Goal: Task Accomplishment & Management: Complete application form

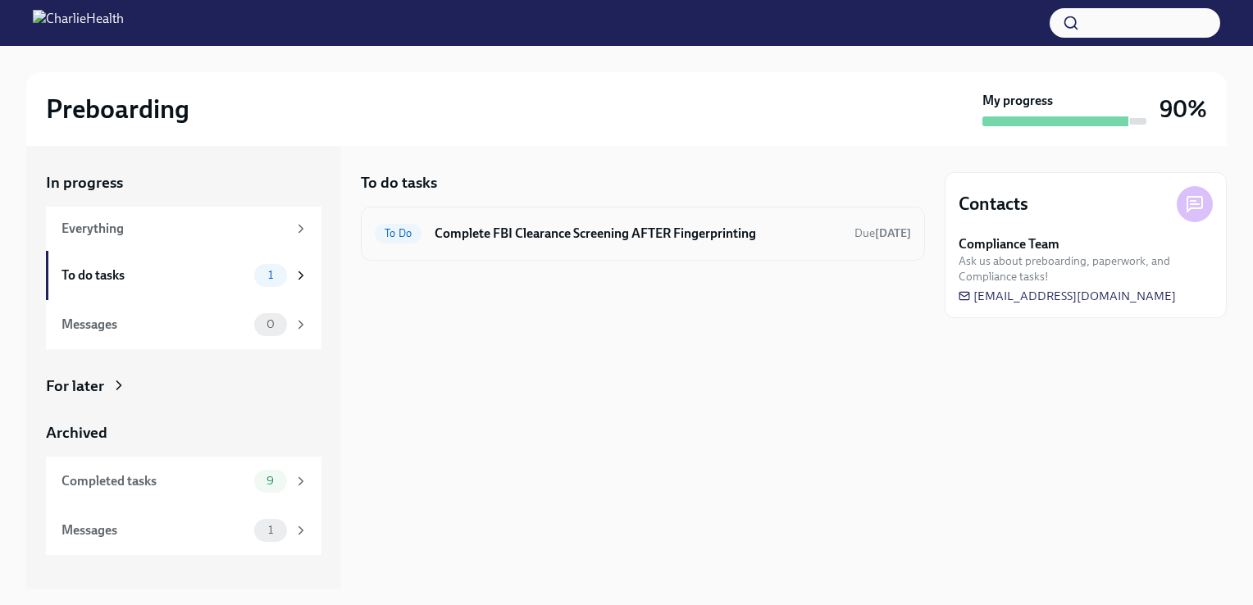
click at [689, 246] on div "To Do Complete FBI Clearance Screening AFTER Fingerprinting Due [DATE]" at bounding box center [643, 234] width 564 height 54
click at [875, 235] on strong "[DATE]" at bounding box center [893, 233] width 36 height 14
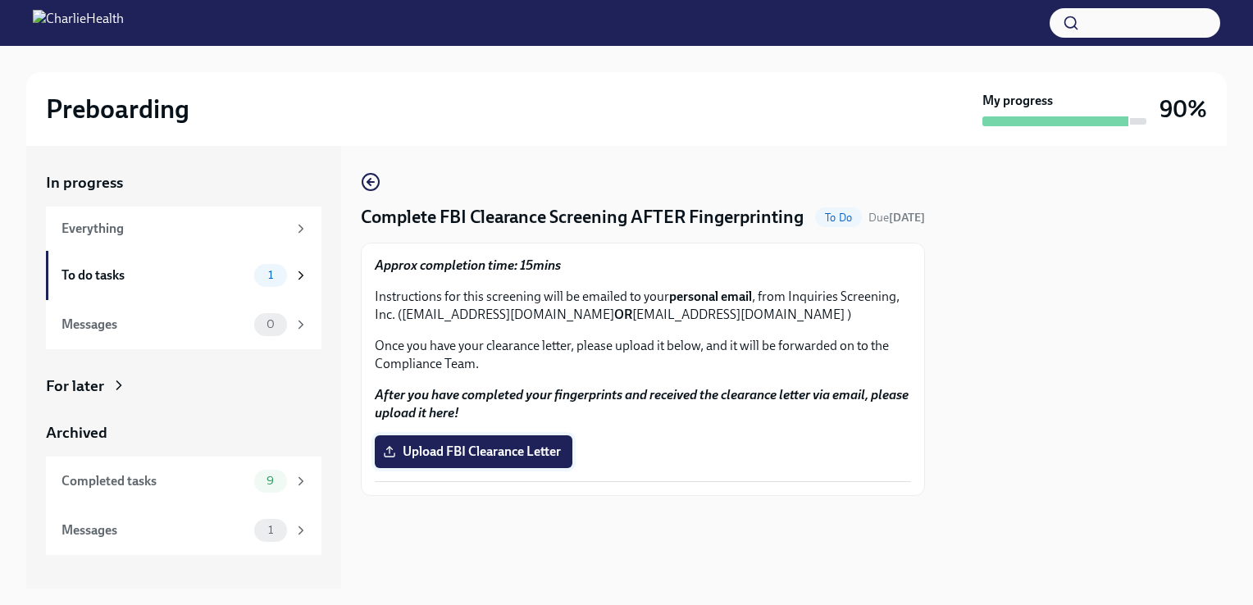
click at [532, 460] on span "Upload FBI Clearance Letter" at bounding box center [473, 452] width 175 height 16
click at [0, 0] on input "Upload FBI Clearance Letter" at bounding box center [0, 0] width 0 height 0
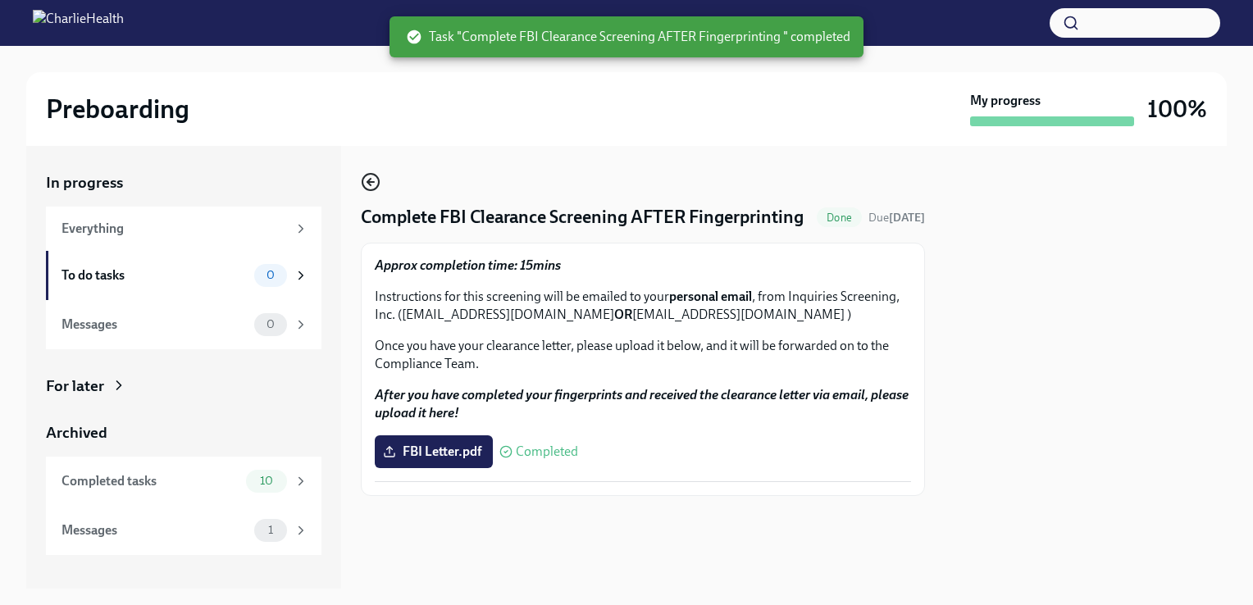
click at [367, 185] on icon "button" at bounding box center [371, 182] width 20 height 20
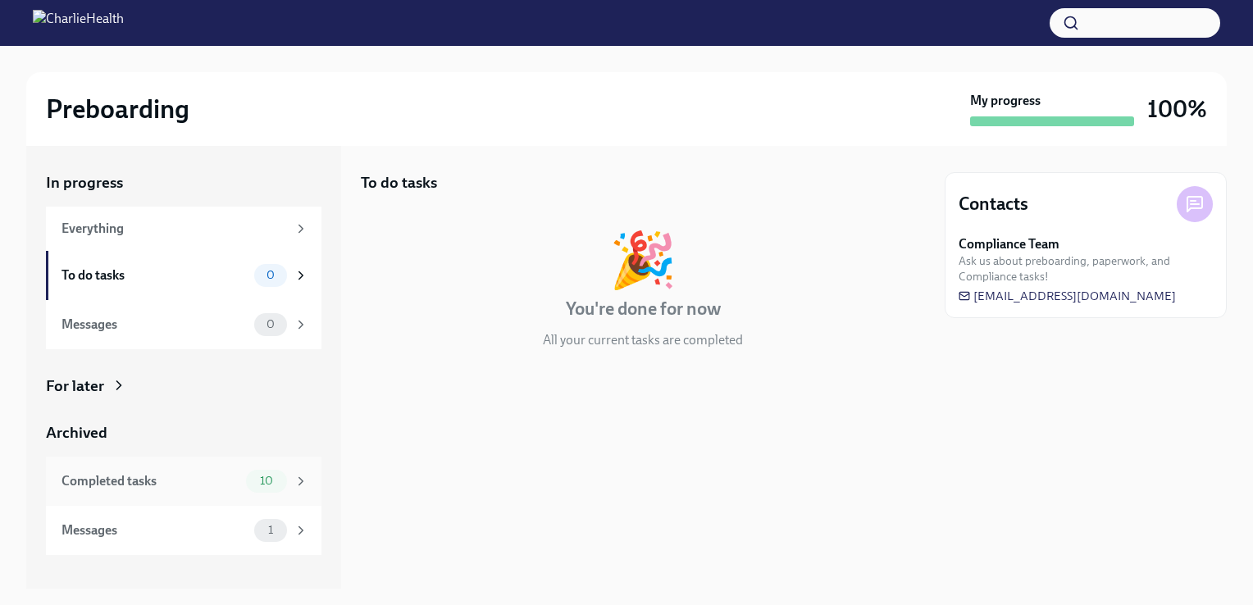
click at [148, 486] on div "Completed tasks" at bounding box center [151, 481] width 178 height 18
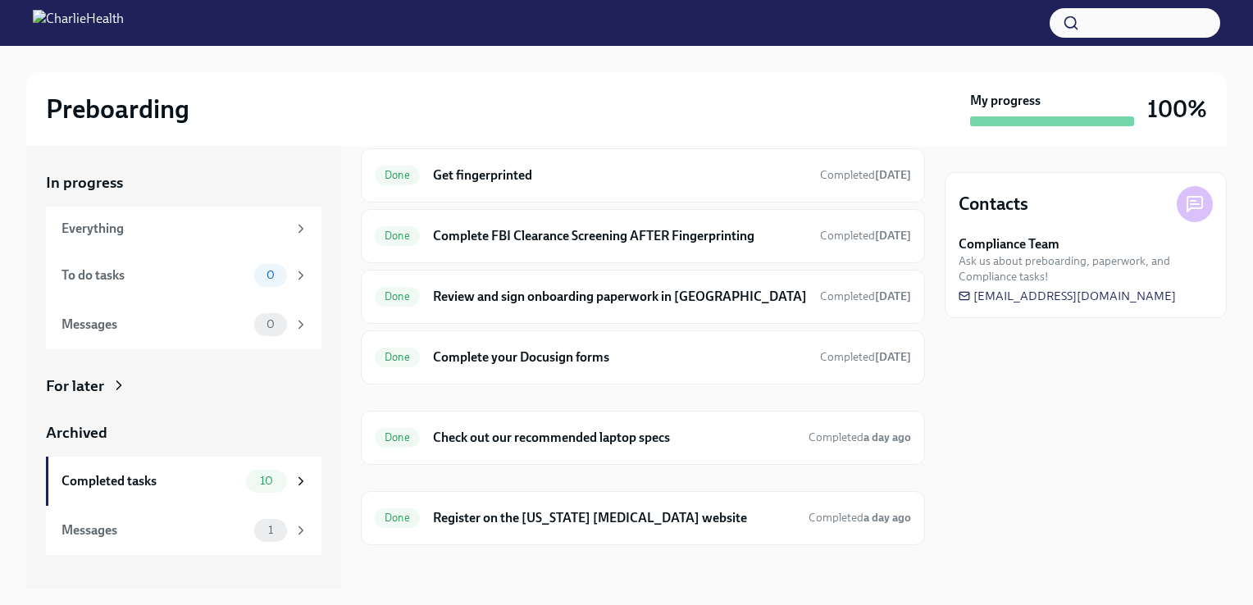
scroll to position [305, 0]
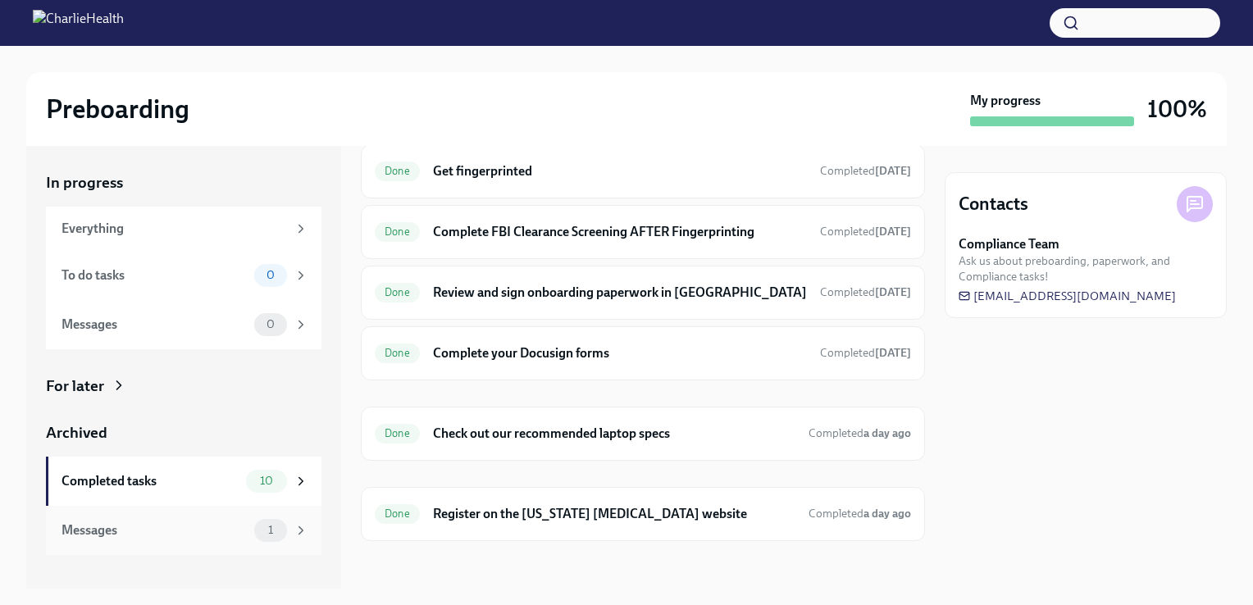
click at [145, 525] on div "Messages" at bounding box center [155, 531] width 186 height 18
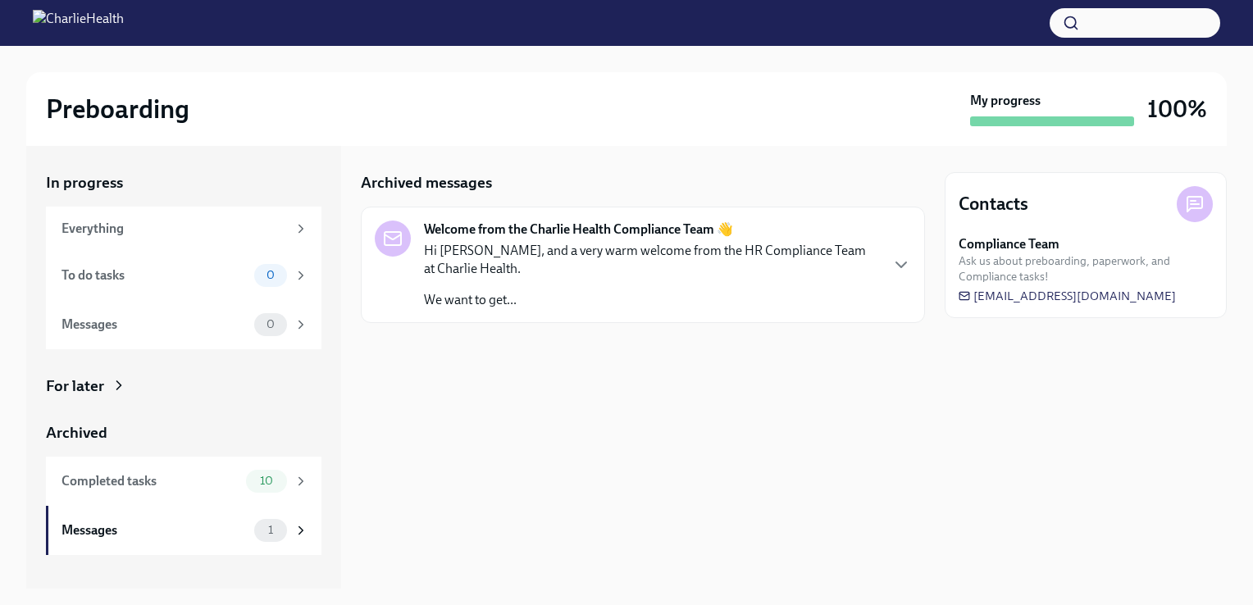
click at [754, 288] on div "Hi [PERSON_NAME], and a very warm welcome from the HR Compliance Team at Charli…" at bounding box center [651, 275] width 454 height 67
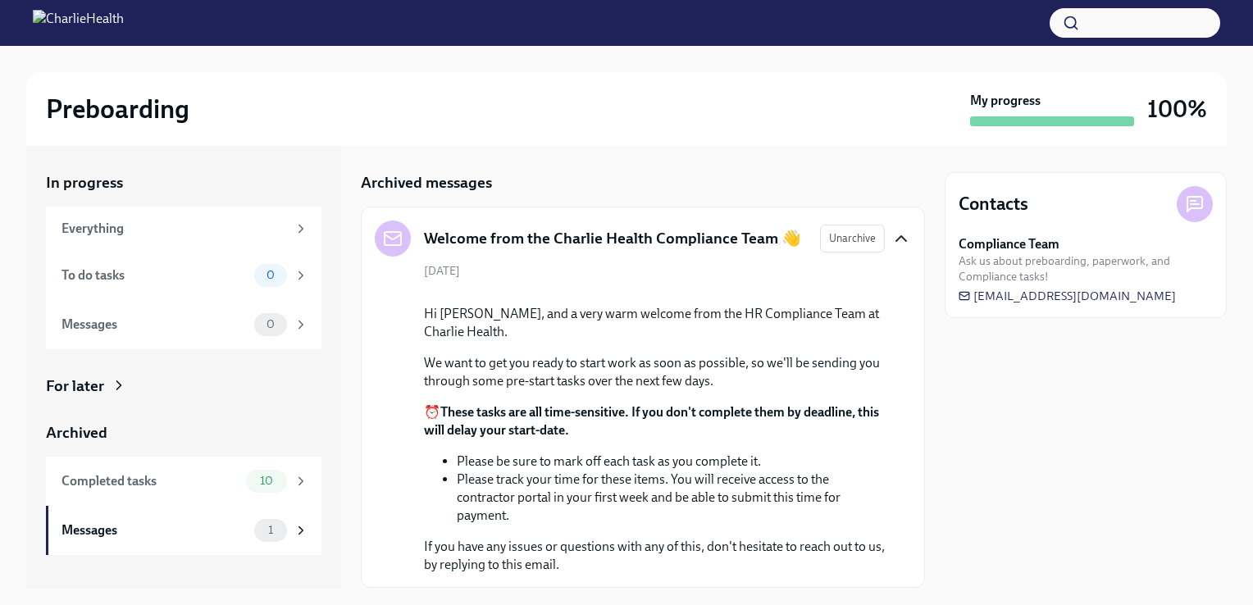
click at [892, 238] on icon "button" at bounding box center [902, 239] width 20 height 20
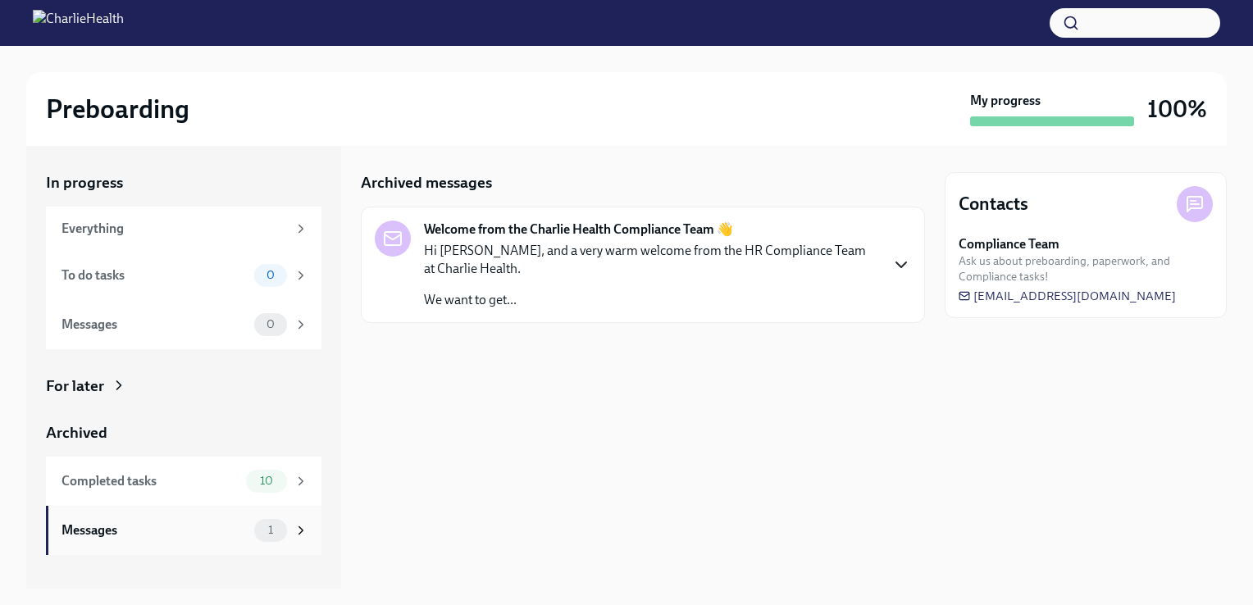
click at [165, 519] on div "Messages 1" at bounding box center [185, 530] width 247 height 23
